Goal: Navigation & Orientation: Find specific page/section

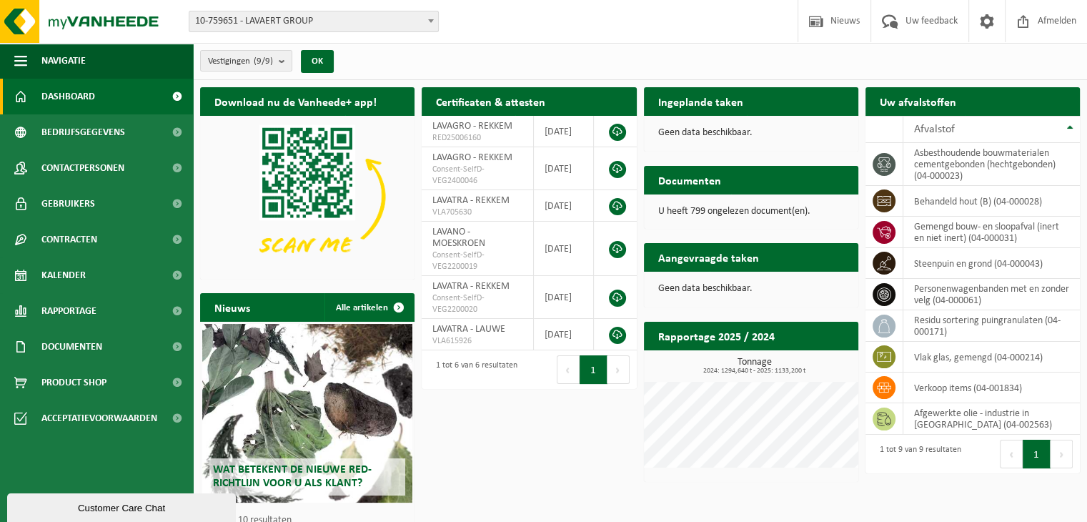
click at [1069, 104] on div "Uw afvalstoffen Ophaling aanvragen" at bounding box center [972, 101] width 214 height 29
click at [543, 468] on div "Download nu de Vanheede+ app! Verberg Certificaten & attesten Bekijk uw certifi…" at bounding box center [640, 326] width 887 height 492
click at [976, 159] on td "asbesthoudende bouwmaterialen cementgebonden (hechtgebonden) (04-000023)" at bounding box center [991, 164] width 177 height 43
click at [948, 181] on td "asbesthoudende bouwmaterialen cementgebonden (hechtgebonden) (04-000023)" at bounding box center [991, 164] width 177 height 43
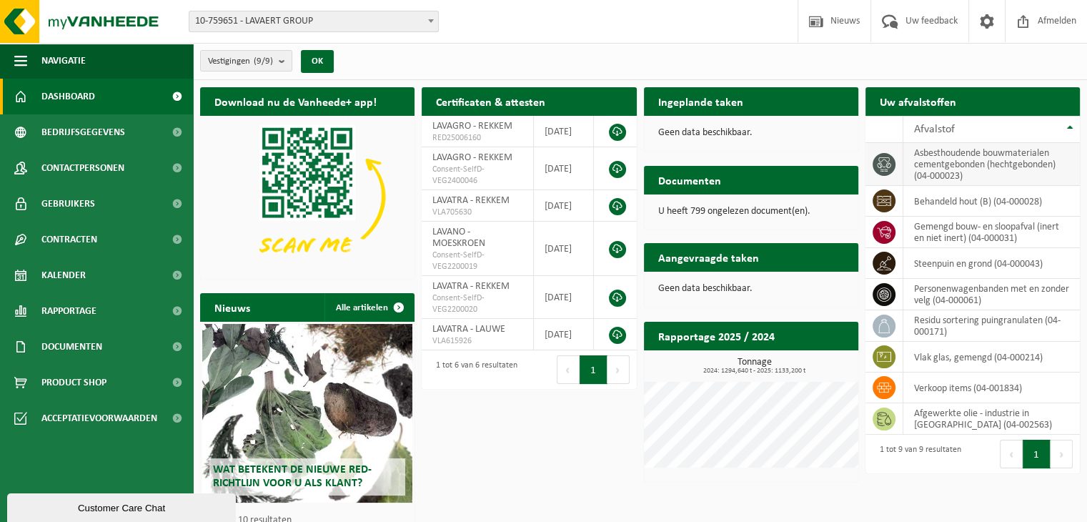
click at [983, 169] on td "asbesthoudende bouwmaterialen cementgebonden (hechtgebonden) (04-000023)" at bounding box center [991, 164] width 177 height 43
click at [271, 64] on count "(9/9)" at bounding box center [263, 60] width 19 height 9
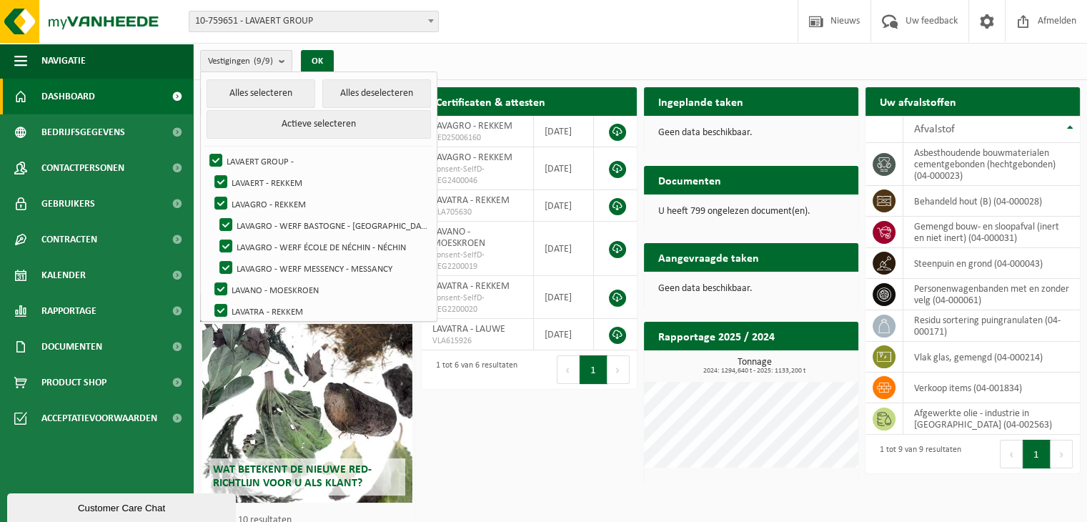
click at [271, 64] on count "(9/9)" at bounding box center [263, 60] width 19 height 9
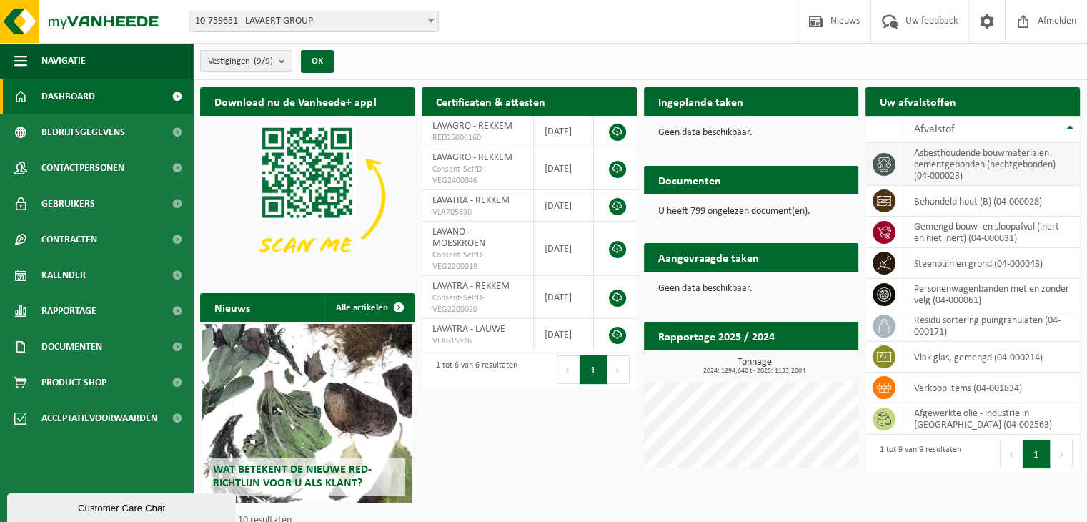
click at [878, 167] on icon at bounding box center [884, 164] width 14 height 14
click at [1072, 134] on th "Afvalstof" at bounding box center [991, 129] width 177 height 27
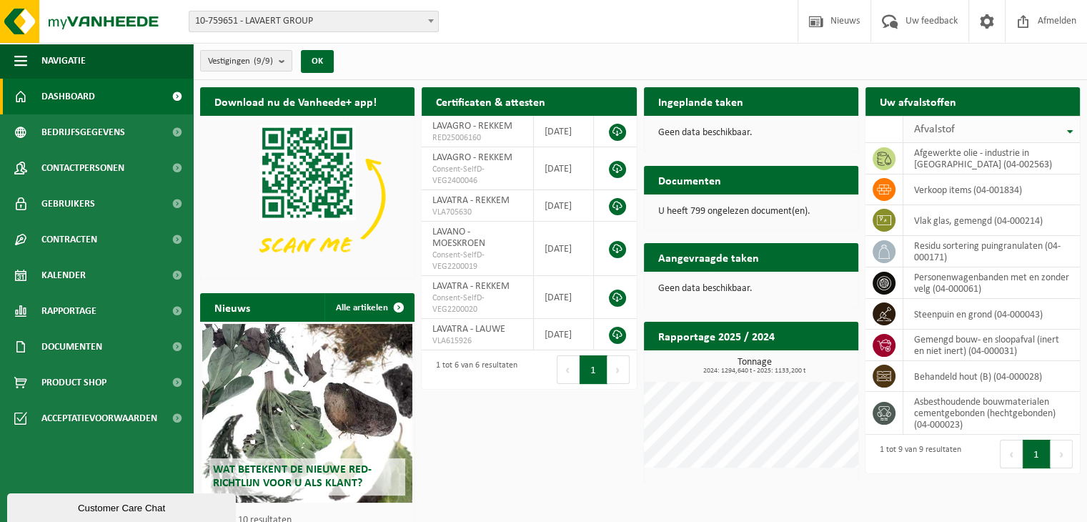
click at [1072, 134] on th "Afvalstof" at bounding box center [991, 129] width 177 height 27
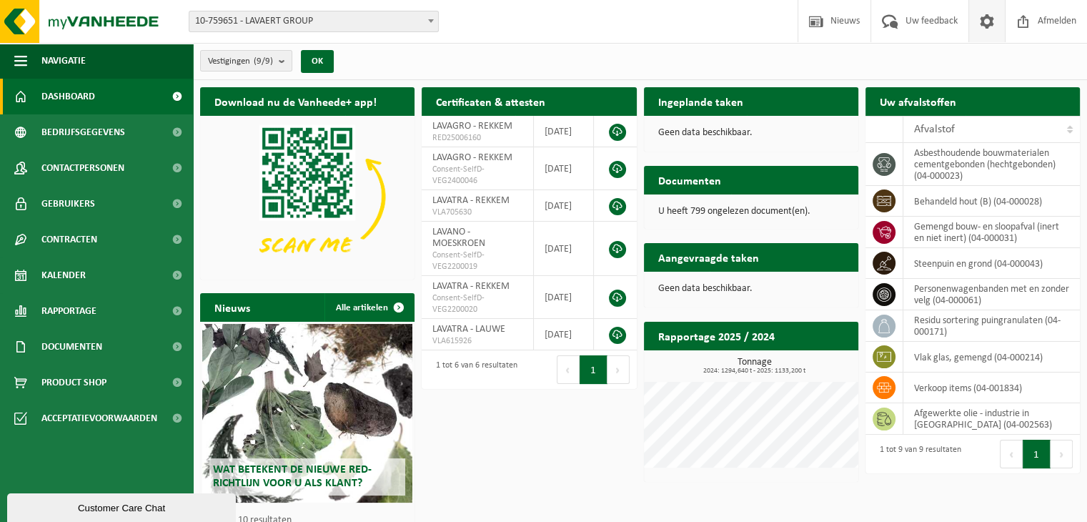
click at [980, 23] on span at bounding box center [986, 21] width 21 height 42
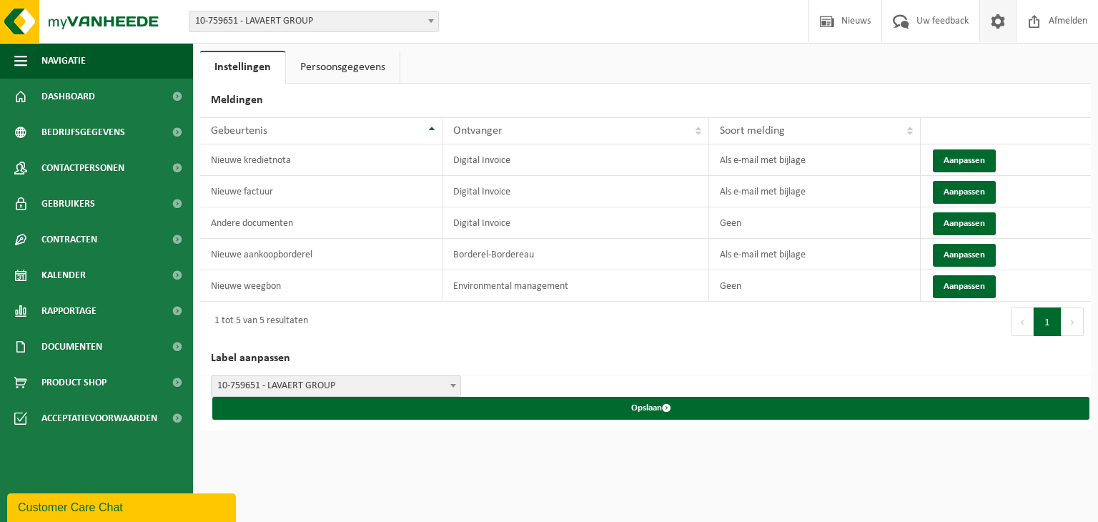
click at [980, 23] on link at bounding box center [997, 21] width 36 height 42
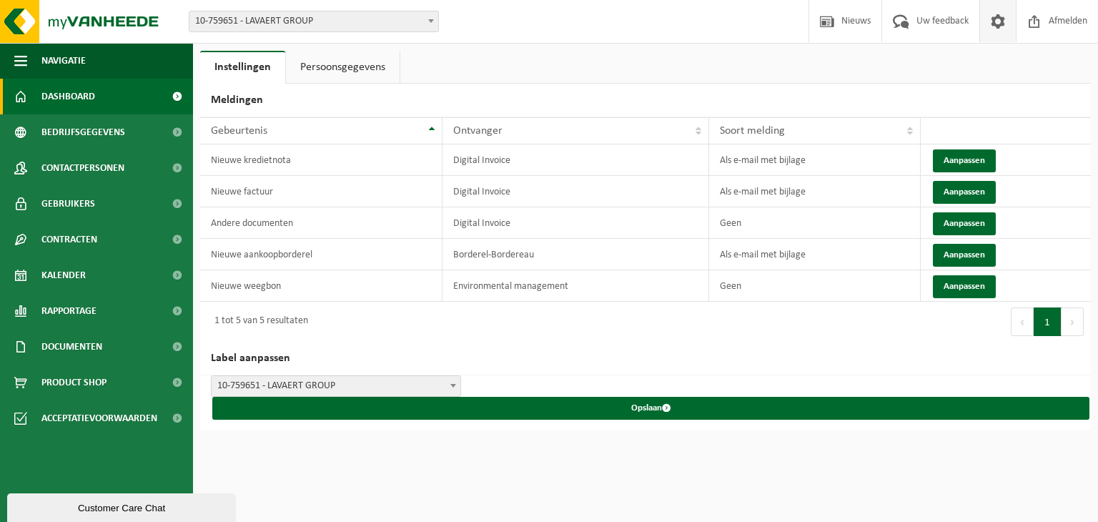
click at [71, 91] on span "Dashboard" at bounding box center [68, 97] width 54 height 36
